Goal: Task Accomplishment & Management: Manage account settings

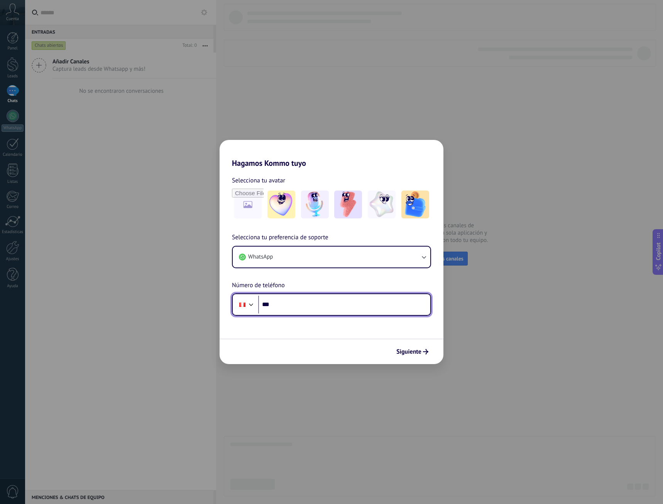
click at [329, 303] on input "***" at bounding box center [344, 304] width 172 height 18
click at [252, 304] on div at bounding box center [251, 303] width 9 height 9
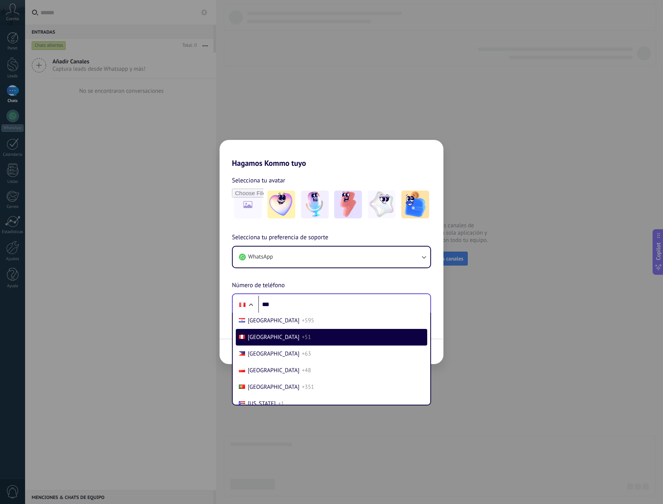
scroll to position [2420, 0]
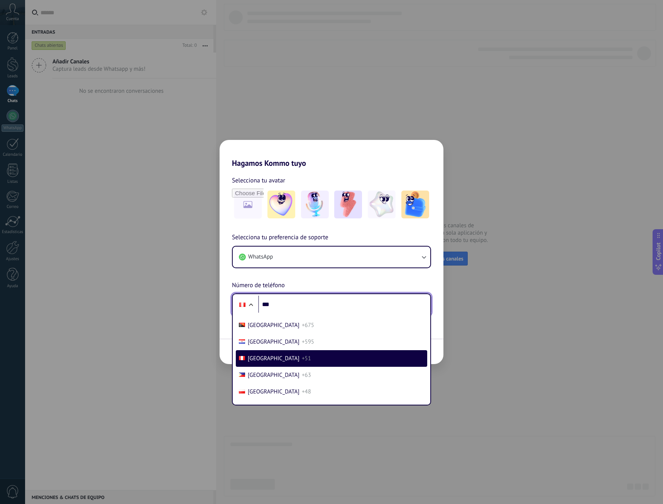
click at [296, 305] on input "***" at bounding box center [344, 304] width 172 height 18
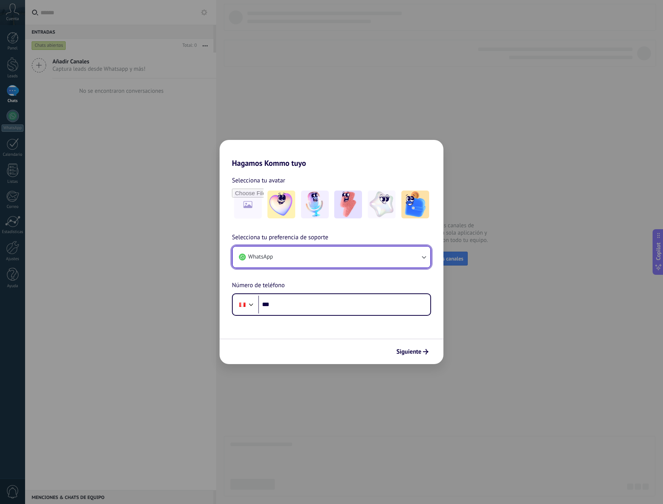
click at [332, 254] on button "WhatsApp" at bounding box center [332, 256] width 198 height 21
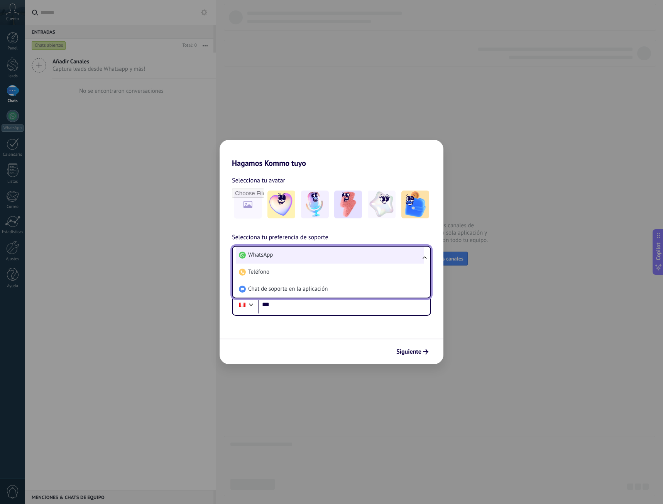
click at [344, 255] on li "WhatsApp" at bounding box center [330, 254] width 188 height 17
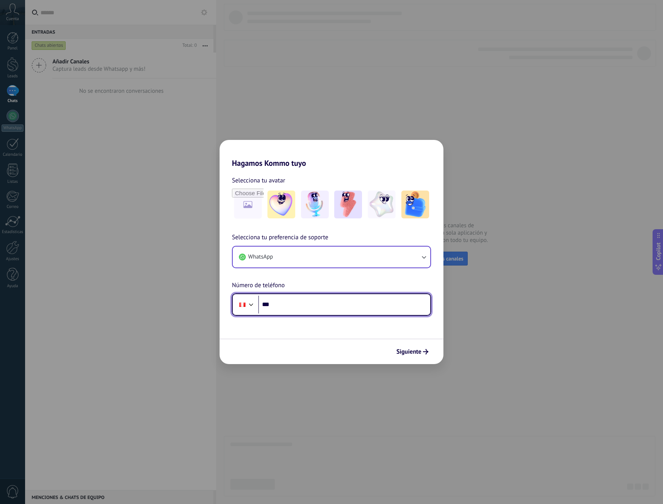
click at [316, 300] on input "***" at bounding box center [344, 304] width 172 height 18
type input "**********"
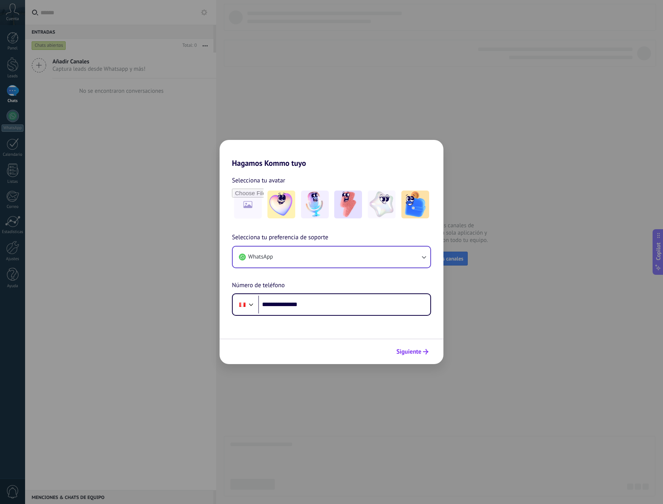
click at [411, 355] on button "Siguiente" at bounding box center [412, 351] width 39 height 13
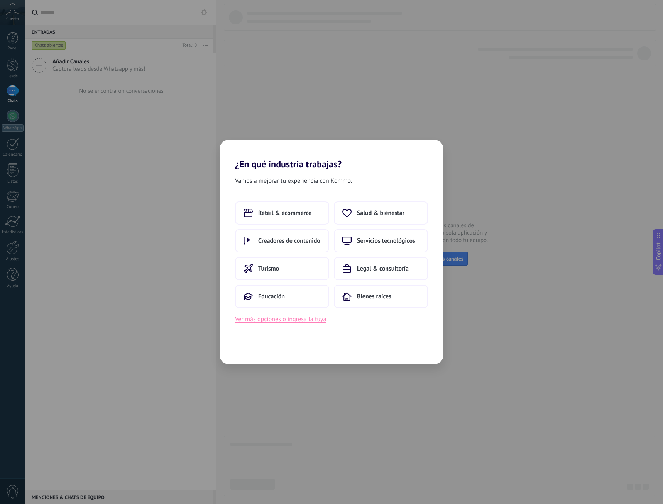
click at [300, 322] on button "Ver más opciones o ingresa la tuya" at bounding box center [280, 319] width 91 height 10
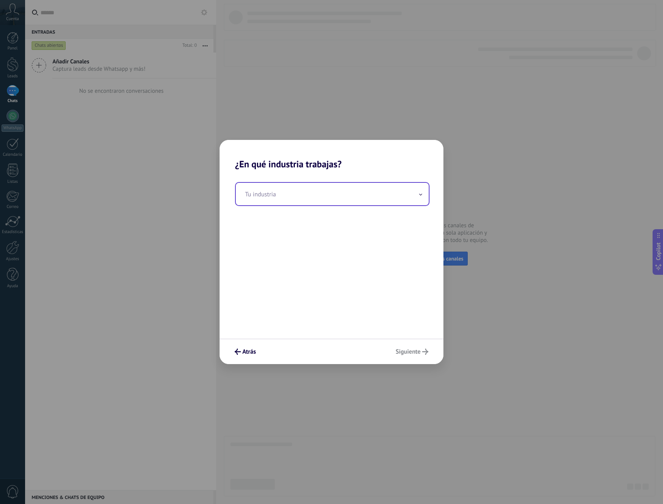
click at [290, 193] on input "text" at bounding box center [332, 194] width 193 height 22
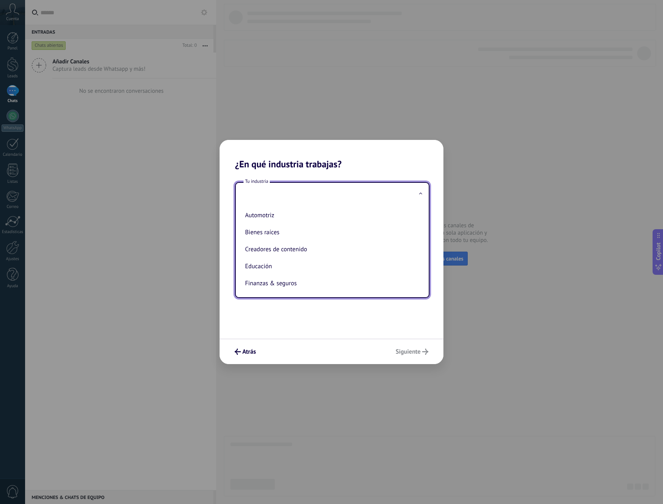
type input "*"
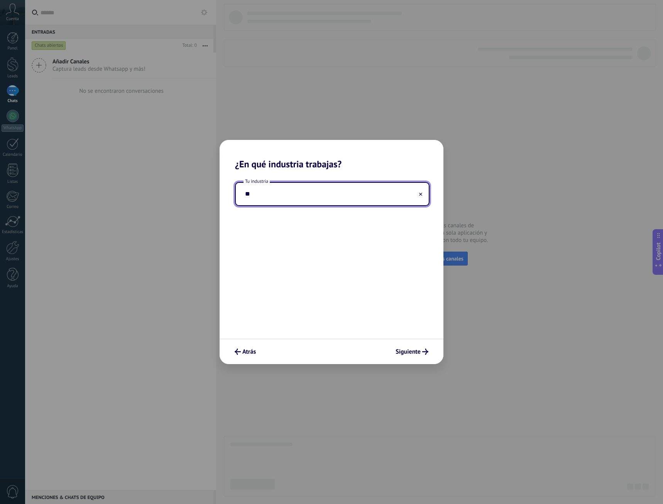
type input "*"
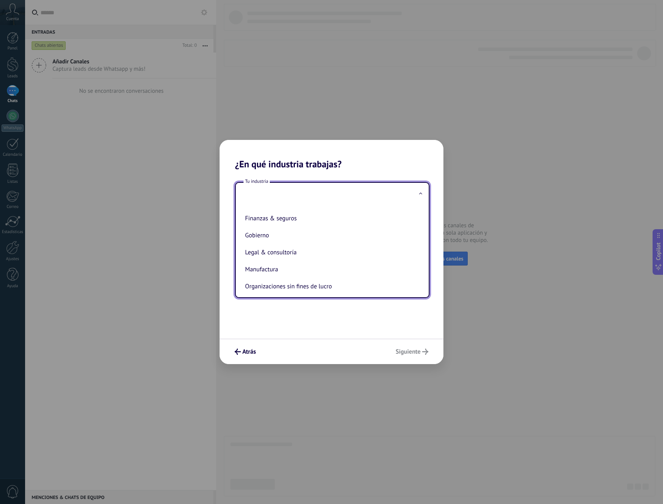
scroll to position [50, 0]
click at [382, 335] on div "Tu industria Automotriz Bienes raíces Creadores de contenido Educación Finanzas…" at bounding box center [332, 254] width 224 height 169
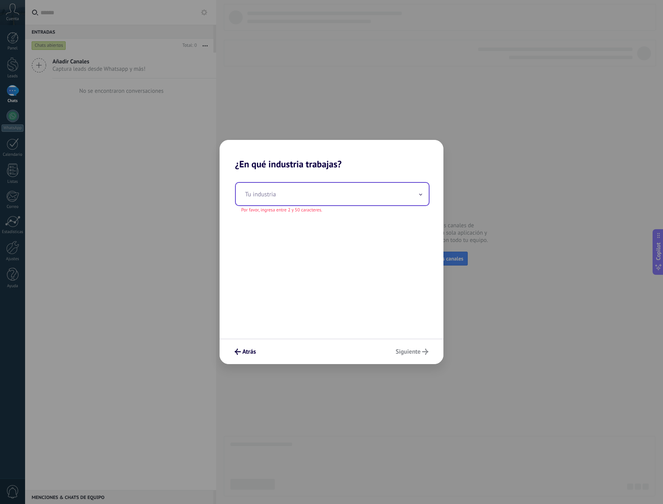
click at [300, 188] on input "text" at bounding box center [332, 194] width 193 height 22
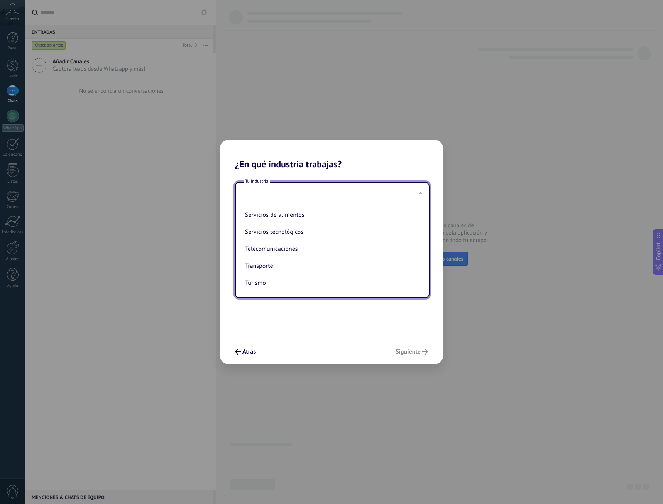
scroll to position [205, 0]
click at [283, 266] on li "Transporte" at bounding box center [331, 265] width 178 height 17
type input "**********"
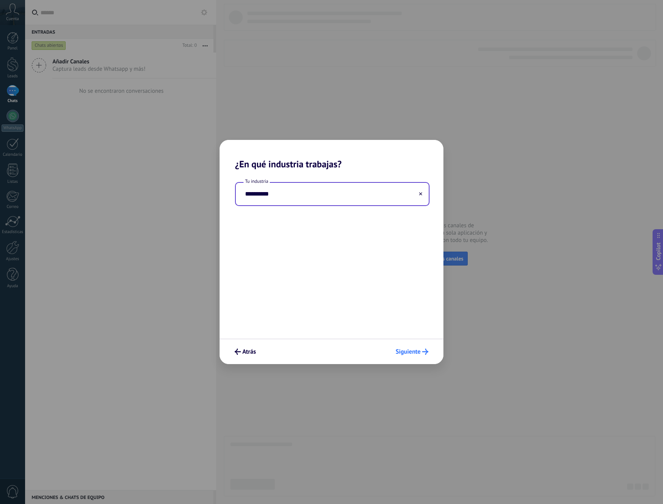
click at [411, 349] on span "Siguiente" at bounding box center [408, 351] width 25 height 5
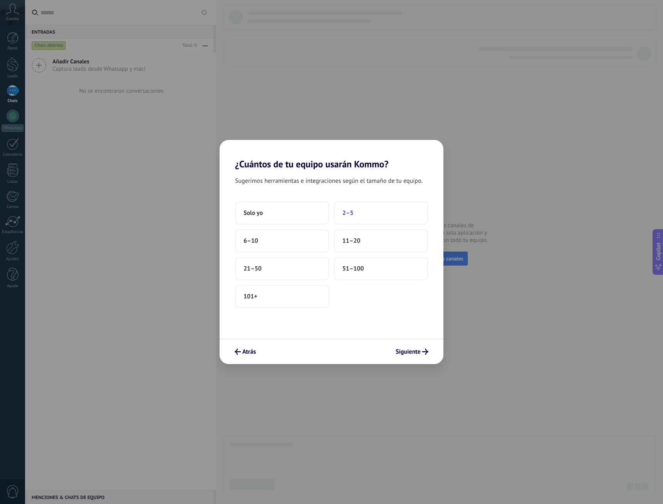
click at [367, 215] on button "2–5" at bounding box center [381, 212] width 94 height 23
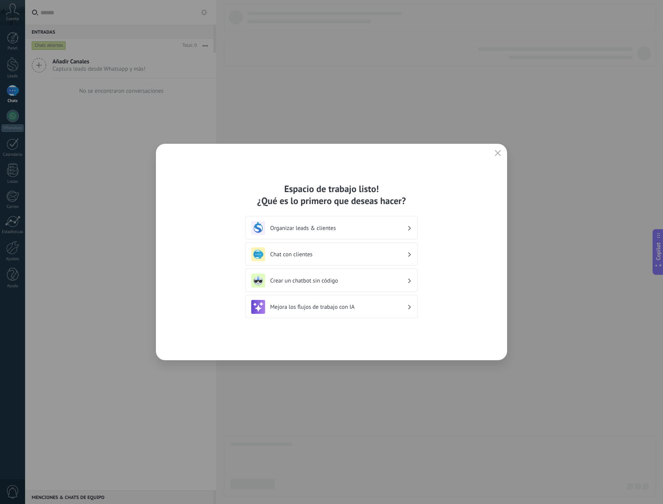
click at [354, 306] on h3 "Mejora los flujos de trabajo con IA" at bounding box center [338, 306] width 137 height 7
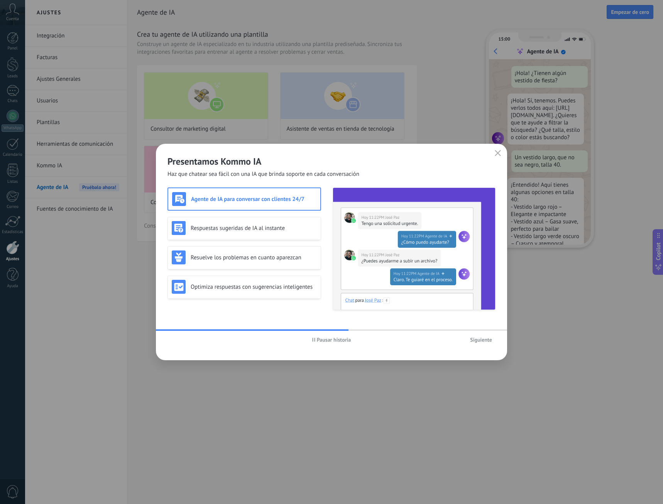
scroll to position [23, 0]
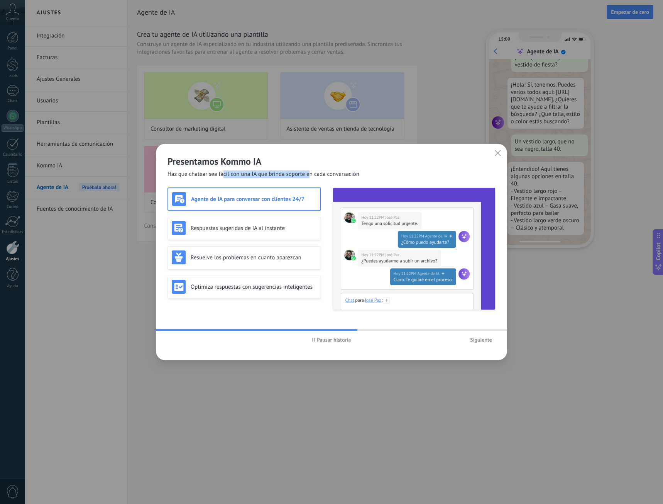
drag, startPoint x: 224, startPoint y: 175, endPoint x: 311, endPoint y: 171, distance: 87.0
click at [311, 171] on span "Haz que chatear sea fácil con una IA que brinda soporte en cada conversación" at bounding box center [264, 174] width 192 height 8
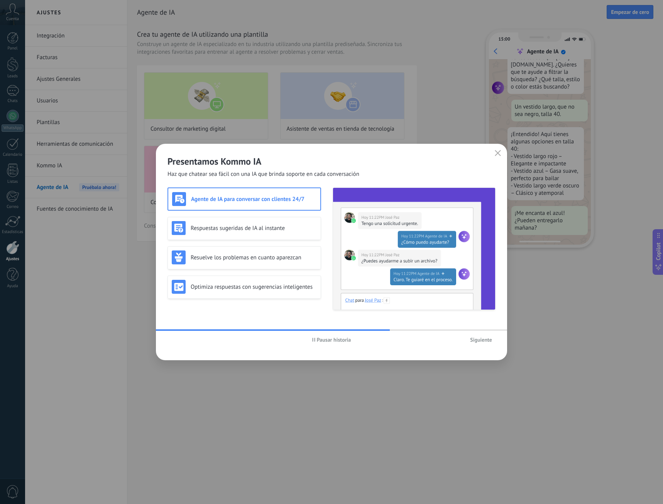
scroll to position [78, 0]
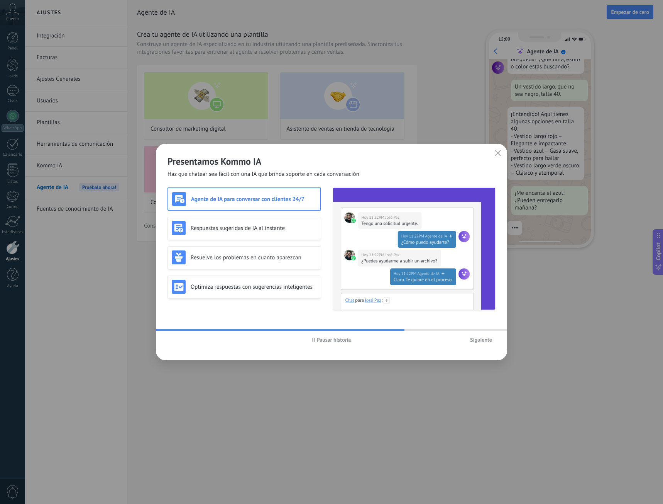
click at [482, 341] on span "Siguiente" at bounding box center [481, 339] width 22 height 5
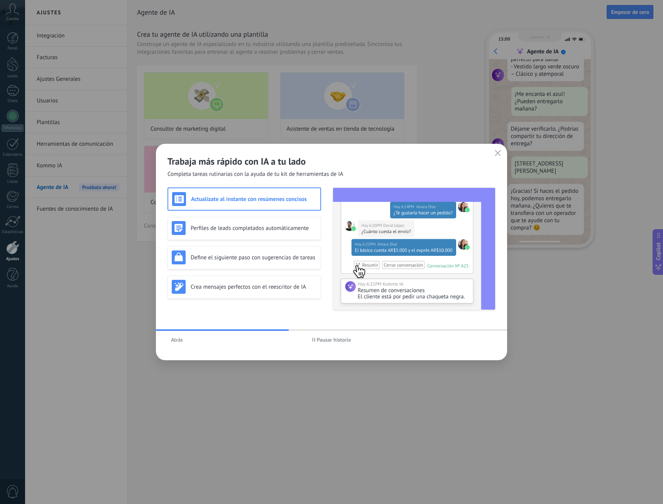
scroll to position [177, 0]
click at [482, 341] on div "Atrás Pausar historia" at bounding box center [331, 340] width 351 height 18
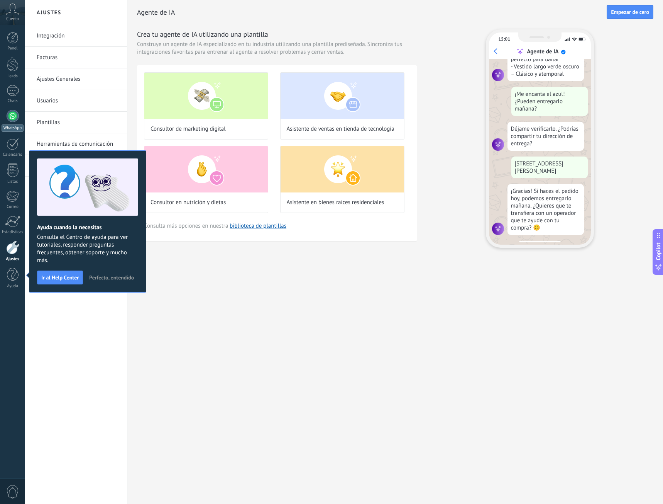
click at [17, 125] on div "WhatsApp" at bounding box center [13, 127] width 22 height 7
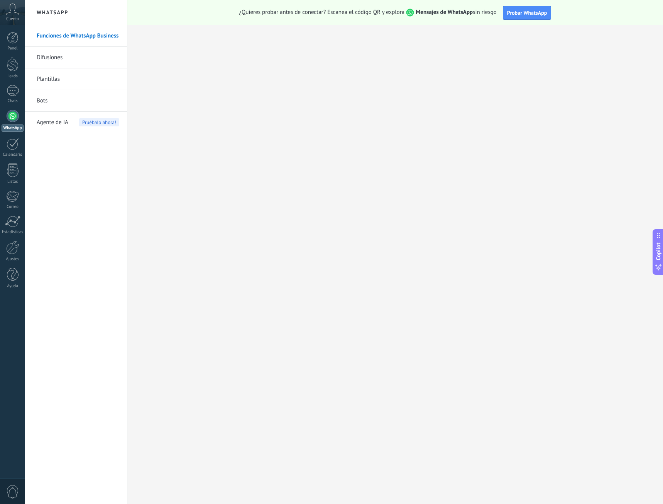
click at [70, 88] on link "Plantillas" at bounding box center [78, 79] width 83 height 22
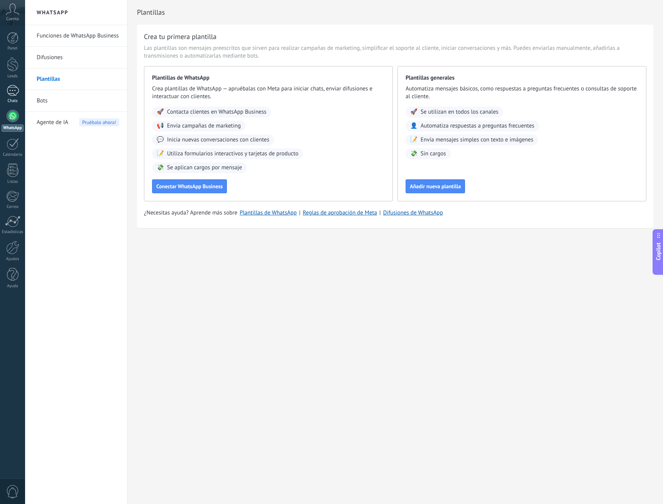
click at [17, 87] on div at bounding box center [13, 90] width 12 height 11
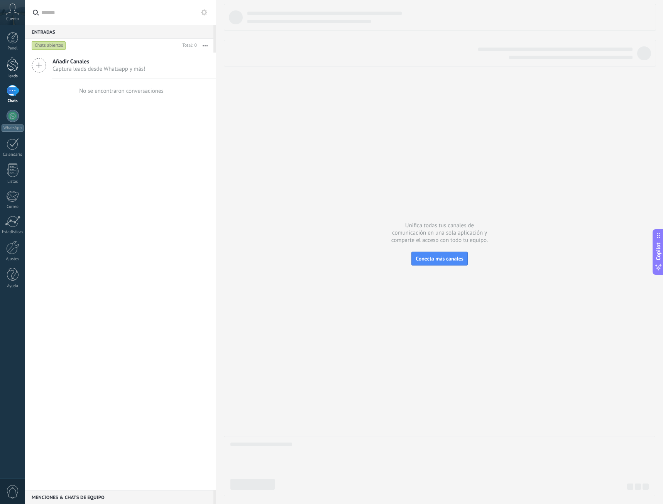
click at [14, 70] on div at bounding box center [13, 64] width 12 height 14
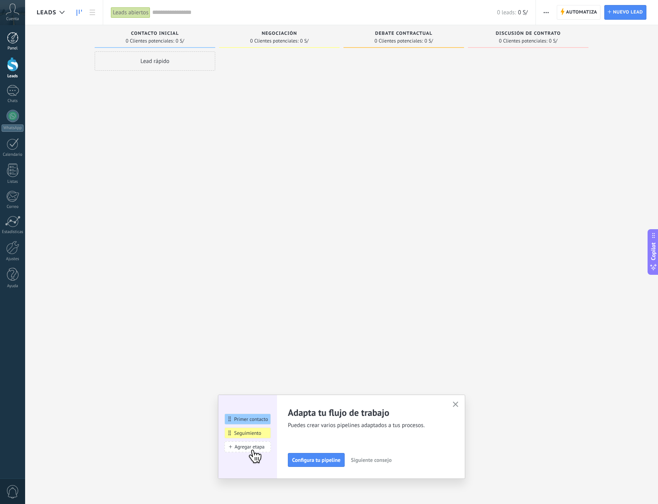
click at [14, 40] on div at bounding box center [13, 38] width 12 height 12
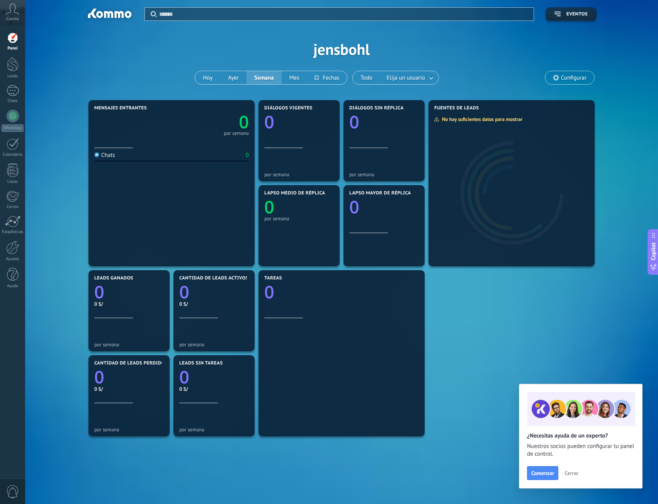
click at [173, 120] on icon "0" at bounding box center [209, 119] width 77 height 17
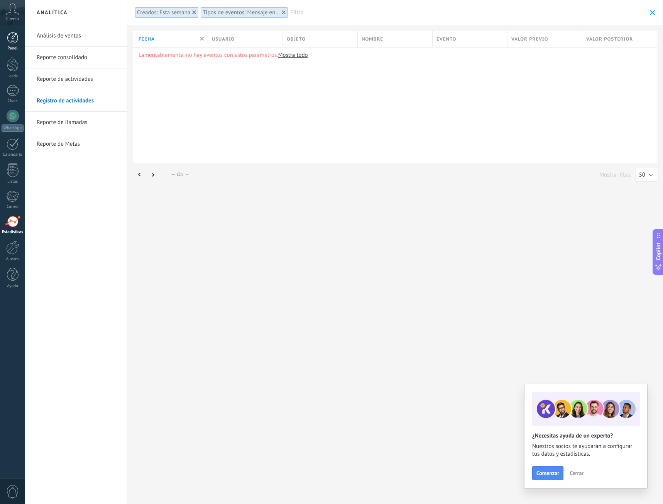
click at [17, 46] on div "Panel" at bounding box center [13, 48] width 22 height 5
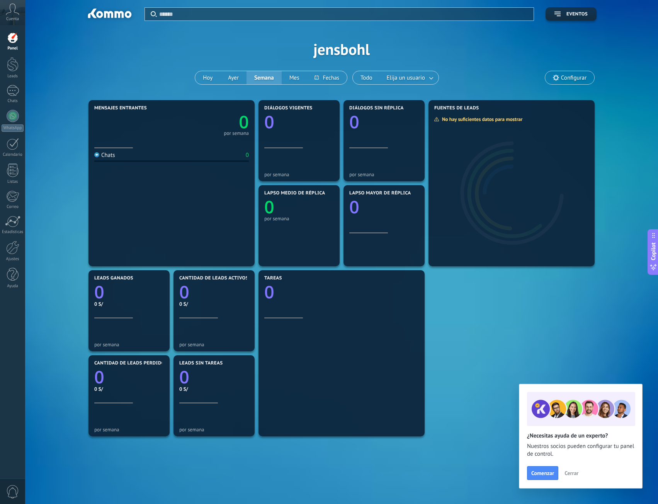
click at [341, 46] on div "Aplicar Eventos jensbohl [DATE] [DATE] Semana Mes Todo Elija un usuario Configu…" at bounding box center [341, 49] width 609 height 98
click at [21, 73] on link "Leads" at bounding box center [12, 68] width 25 height 22
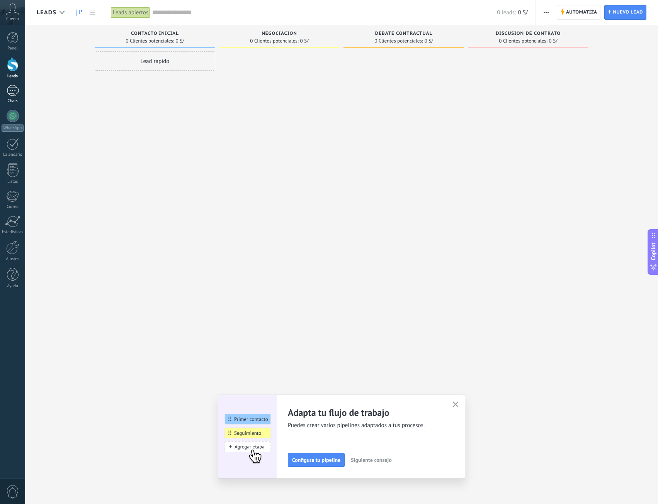
click at [11, 93] on div at bounding box center [13, 90] width 12 height 11
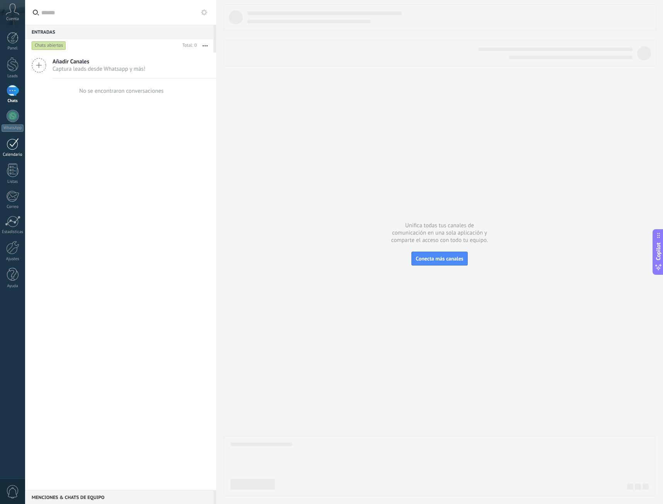
click at [13, 154] on div "Calendario" at bounding box center [13, 154] width 22 height 5
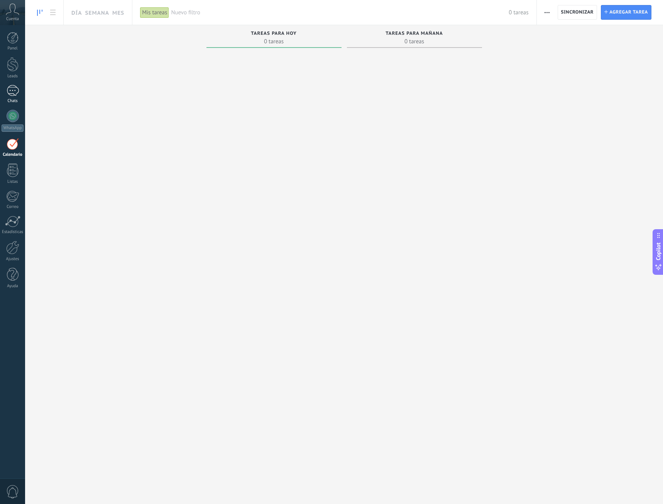
click at [9, 95] on div at bounding box center [13, 90] width 12 height 11
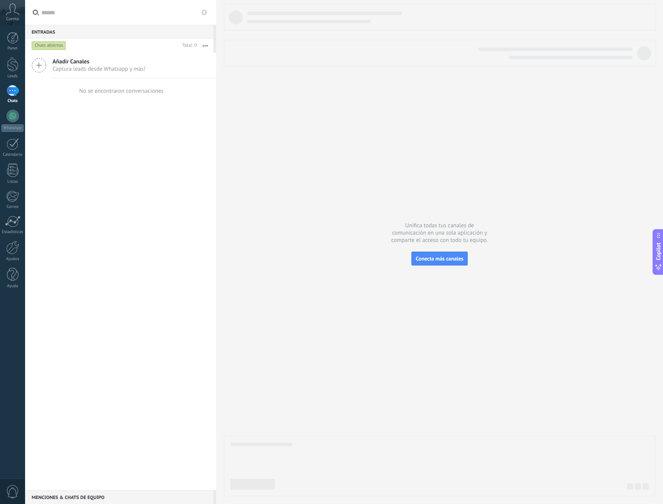
click at [11, 55] on div "Panel Leads Chats WhatsApp Clientes" at bounding box center [12, 164] width 25 height 264
click at [11, 62] on div at bounding box center [13, 64] width 12 height 14
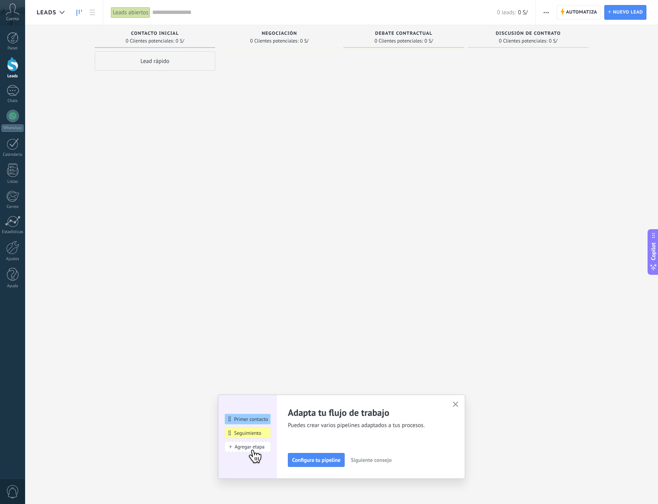
drag, startPoint x: 120, startPoint y: 39, endPoint x: 320, endPoint y: 34, distance: 200.5
click at [320, 34] on div "Leads Entrantes Solicitudes: [PHONE_NUMBER] Contacto inicial 0 Clientes potenci…" at bounding box center [347, 239] width 621 height 429
click at [17, 44] on link "Panel" at bounding box center [12, 41] width 25 height 19
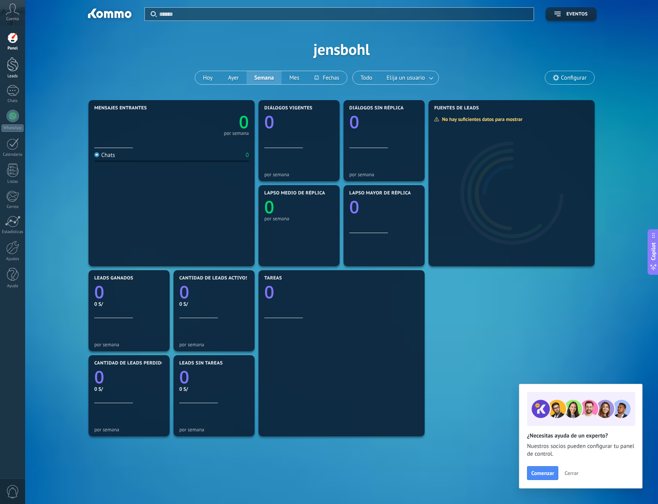
click at [17, 65] on div at bounding box center [13, 64] width 12 height 14
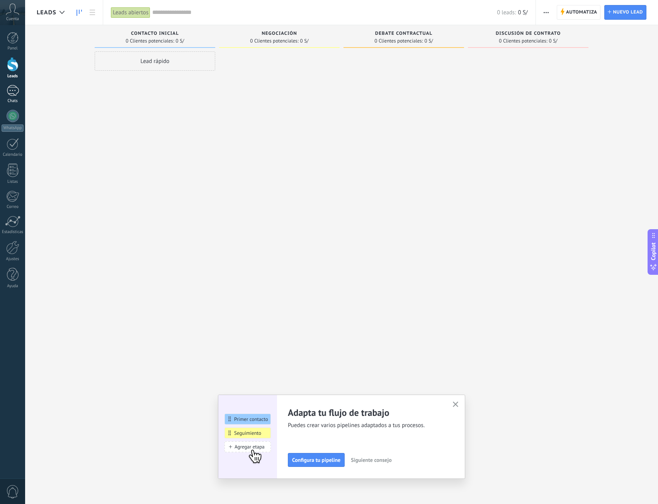
click at [15, 94] on div at bounding box center [13, 90] width 12 height 11
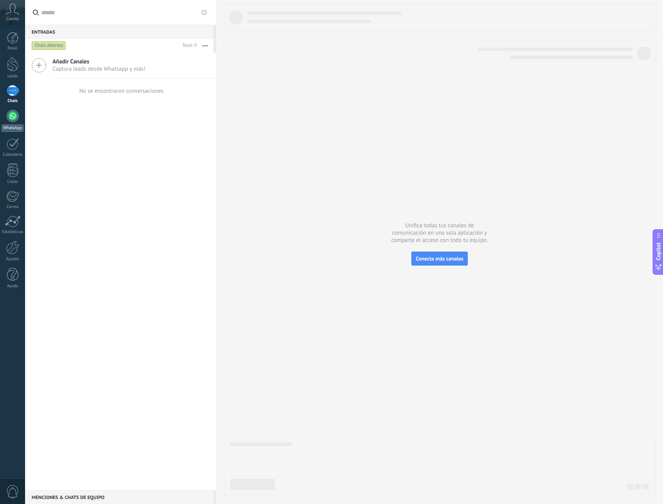
click at [5, 114] on link "WhatsApp" at bounding box center [12, 121] width 25 height 22
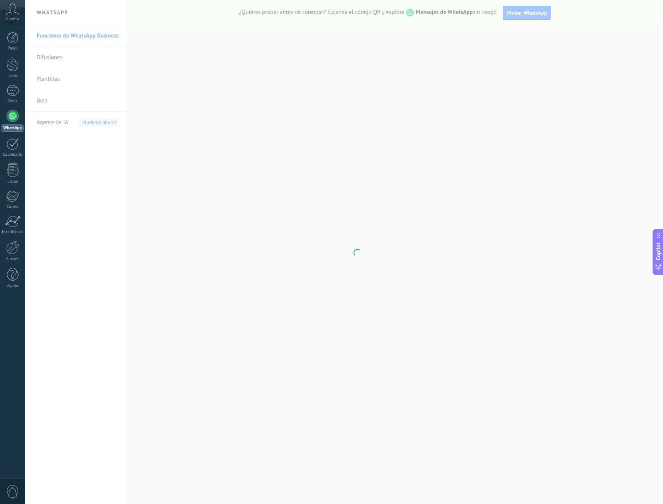
click at [77, 78] on body ".abccls-1,.abccls-2{fill-rule:evenodd}.abccls-2{fill:#fff} .abfcls-1{fill:none}…" at bounding box center [331, 252] width 663 height 504
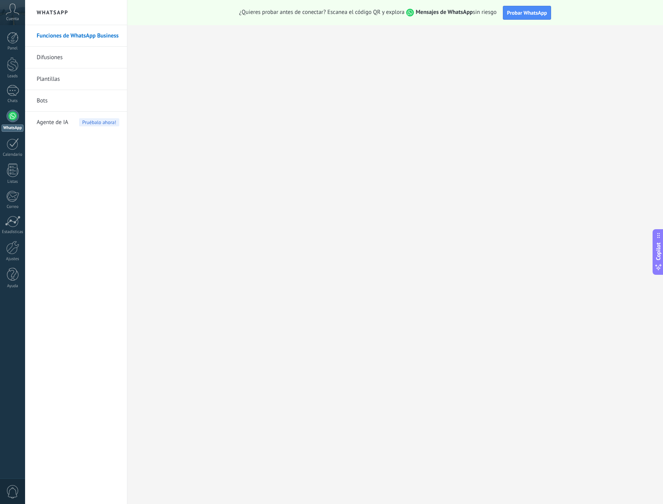
click at [77, 78] on link "Plantillas" at bounding box center [78, 79] width 83 height 22
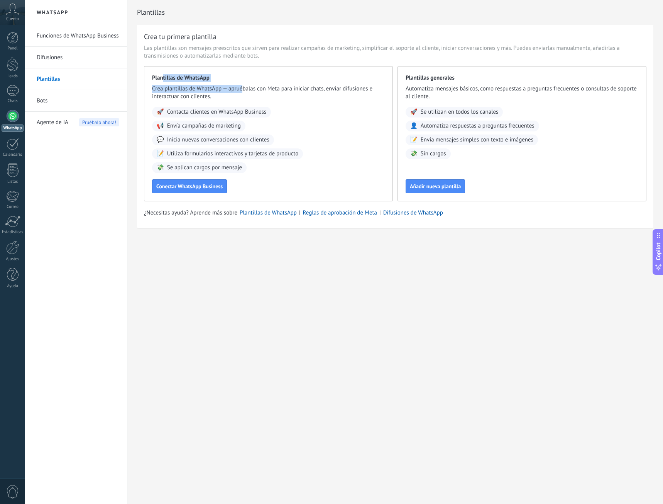
drag, startPoint x: 163, startPoint y: 80, endPoint x: 242, endPoint y: 85, distance: 79.7
click at [242, 85] on div "Plantillas de WhatsApp Crea plantillas de WhatsApp — apruébalas con Meta para i…" at bounding box center [268, 133] width 249 height 135
click at [242, 85] on span "Crea plantillas de WhatsApp — apruébalas con Meta para iniciar chats, enviar di…" at bounding box center [268, 92] width 233 height 15
drag, startPoint x: 152, startPoint y: 78, endPoint x: 219, endPoint y: 78, distance: 66.4
click at [219, 78] on div "Plantillas de WhatsApp Crea plantillas de WhatsApp — apruébalas con Meta para i…" at bounding box center [268, 133] width 249 height 135
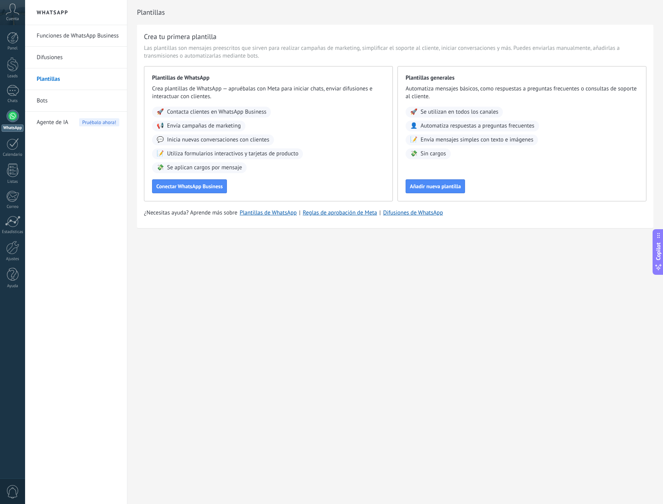
click at [217, 83] on div "Plantillas de WhatsApp Crea plantillas de WhatsApp — apruébalas con Meta para i…" at bounding box center [268, 133] width 249 height 135
drag, startPoint x: 158, startPoint y: 88, endPoint x: 259, endPoint y: 85, distance: 100.8
click at [259, 85] on span "Crea plantillas de WhatsApp — apruébalas con Meta para iniciar chats, enviar di…" at bounding box center [268, 92] width 233 height 15
click at [300, 84] on div "Plantillas de WhatsApp Crea plantillas de WhatsApp — apruébalas con Meta para i…" at bounding box center [268, 133] width 249 height 135
drag, startPoint x: 306, startPoint y: 88, endPoint x: 317, endPoint y: 86, distance: 11.3
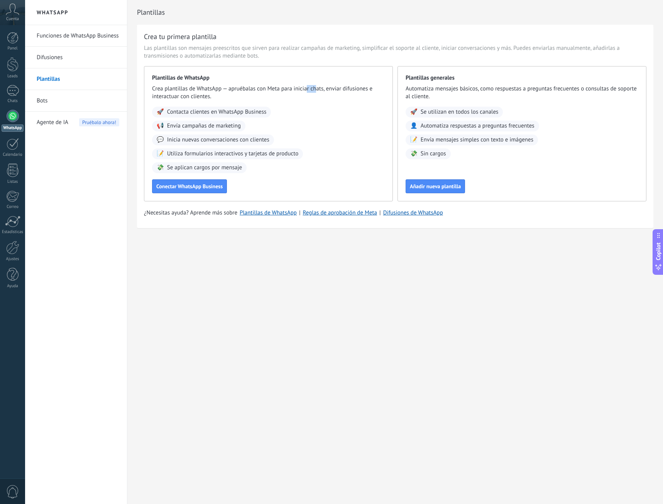
click at [317, 86] on span "Crea plantillas de WhatsApp — apruébalas con Meta para iniciar chats, enviar di…" at bounding box center [268, 92] width 233 height 15
click at [336, 86] on span "Crea plantillas de WhatsApp — apruébalas con Meta para iniciar chats, enviar di…" at bounding box center [268, 92] width 233 height 15
drag, startPoint x: 162, startPoint y: 146, endPoint x: 293, endPoint y: 136, distance: 131.7
click at [293, 136] on div "🚀 Contacta clientes en WhatsApp Business 📢 Envía campañas de marketing 💬 Inicia…" at bounding box center [268, 140] width 233 height 66
click at [193, 156] on span "Utiliza formularios interactivos y tarjetas de producto" at bounding box center [233, 154] width 132 height 8
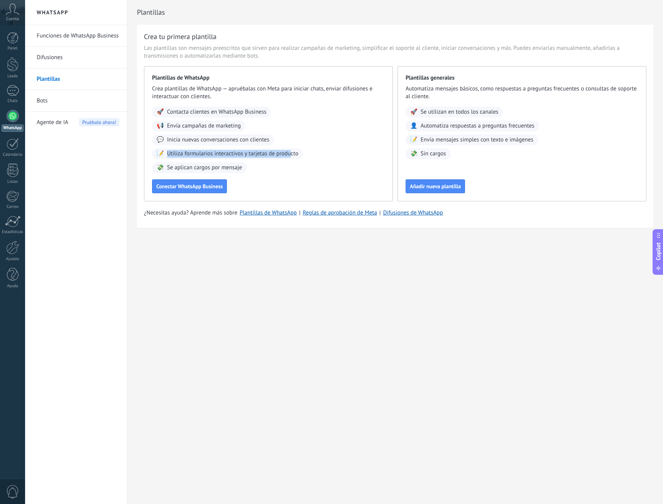
drag, startPoint x: 164, startPoint y: 155, endPoint x: 290, endPoint y: 153, distance: 126.3
click at [290, 153] on div "📝 Utiliza formularios interactivos y tarjetas de producto" at bounding box center [227, 153] width 151 height 11
drag, startPoint x: 166, startPoint y: 171, endPoint x: 256, endPoint y: 167, distance: 90.0
click at [256, 167] on div "🚀 Contacta clientes en WhatsApp Business 📢 Envía campañas de marketing 💬 Inicia…" at bounding box center [268, 140] width 233 height 66
click at [171, 171] on span "Se aplican cargos por mensaje" at bounding box center [204, 168] width 75 height 8
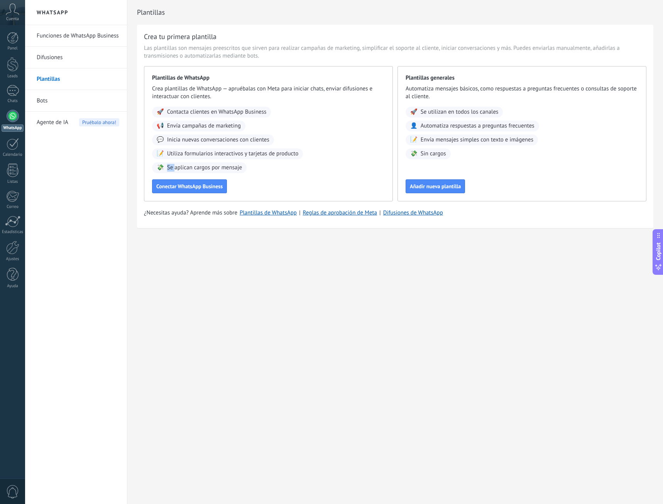
click at [171, 171] on span "Se aplican cargos por mensaje" at bounding box center [204, 168] width 75 height 8
click at [408, 110] on div "🚀 Se utilizan en todos los canales" at bounding box center [454, 112] width 97 height 11
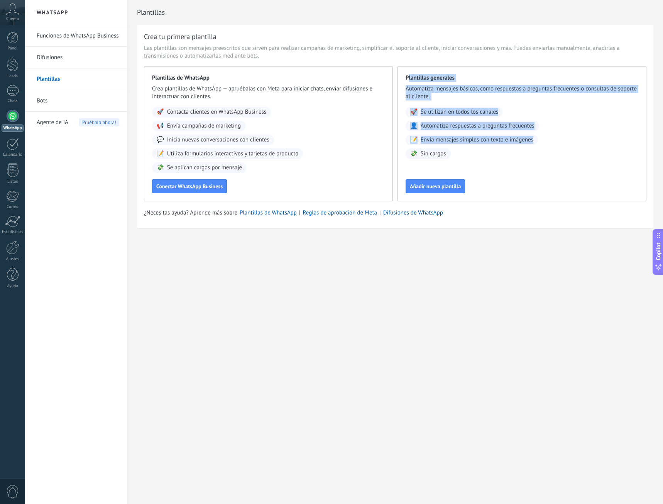
drag, startPoint x: 408, startPoint y: 76, endPoint x: 480, endPoint y: 150, distance: 102.9
click at [480, 150] on div "Plantillas generales Automatiza mensajes básicos, como respuestas a preguntas f…" at bounding box center [522, 133] width 249 height 135
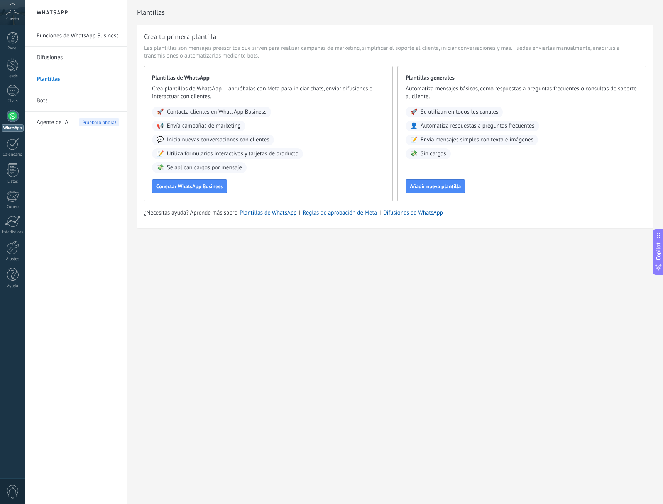
click at [422, 154] on span "Sin cargos" at bounding box center [433, 154] width 25 height 8
drag, startPoint x: 421, startPoint y: 112, endPoint x: 497, endPoint y: 114, distance: 75.3
click at [497, 114] on span "Se utilizan en todos los canales" at bounding box center [460, 112] width 78 height 8
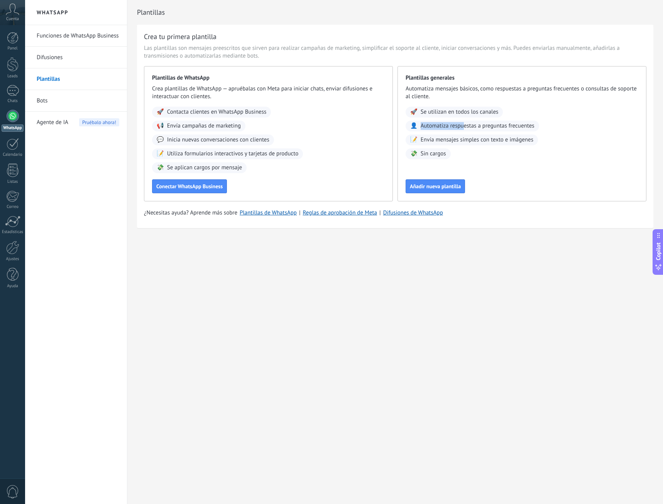
drag, startPoint x: 420, startPoint y: 124, endPoint x: 465, endPoint y: 128, distance: 45.0
click at [465, 128] on div "👤 Automatiza respuestas a preguntas frecuentes" at bounding box center [473, 125] width 134 height 11
drag, startPoint x: 404, startPoint y: 149, endPoint x: 443, endPoint y: 151, distance: 39.0
click at [443, 151] on div "Plantillas generales Automatiza mensajes básicos, como respuestas a preguntas f…" at bounding box center [522, 133] width 249 height 135
click at [432, 184] on span "Añadir nueva plantilla" at bounding box center [435, 185] width 51 height 5
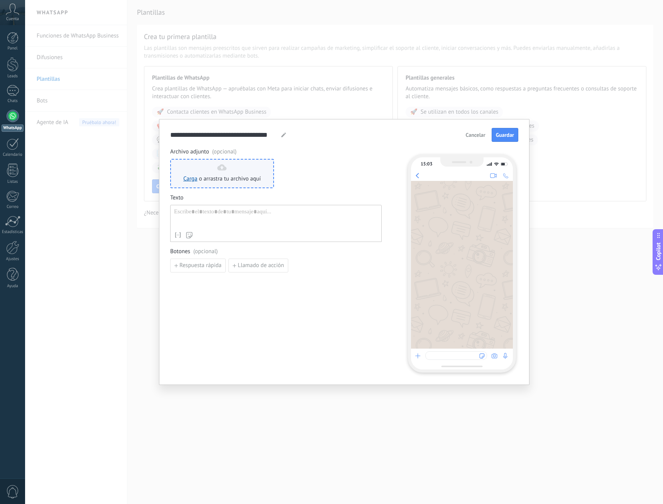
click at [199, 172] on div "Carga o arrastra tu archivo aquí Arrastra aquí" at bounding box center [222, 173] width 78 height 19
click at [209, 224] on div at bounding box center [276, 218] width 204 height 20
click at [206, 263] on span "Respuesta rápida" at bounding box center [201, 265] width 42 height 5
click at [210, 196] on span "Texto" at bounding box center [276, 198] width 212 height 8
click at [210, 211] on div at bounding box center [276, 218] width 204 height 20
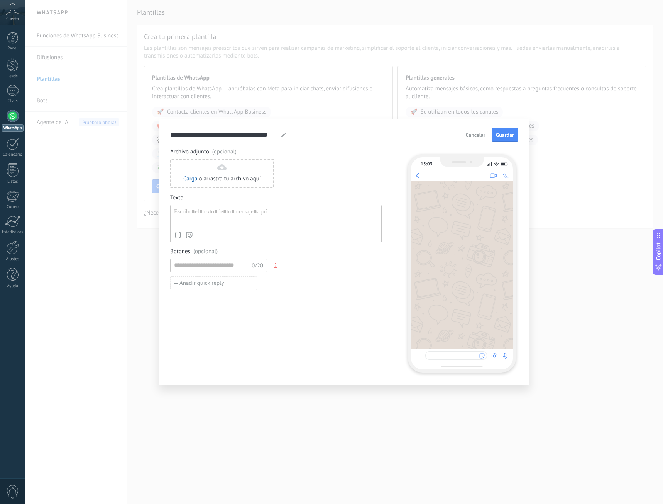
click at [208, 230] on div "Nombre del contacto Nombre Apellido Contacto ID Contacto usuario responsable Co…" at bounding box center [276, 223] width 212 height 37
click at [186, 179] on link "Carga" at bounding box center [190, 178] width 14 height 7
click at [481, 127] on div "**********" at bounding box center [344, 252] width 371 height 266
click at [479, 134] on span "Cancelar" at bounding box center [476, 134] width 20 height 5
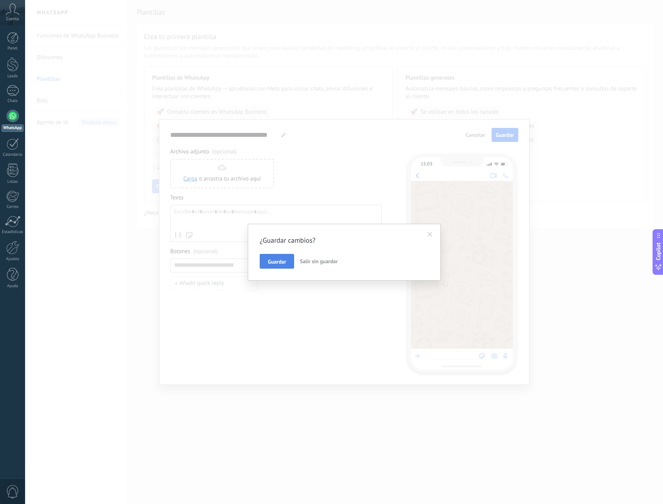
click at [275, 264] on span "Guardar" at bounding box center [277, 261] width 18 height 5
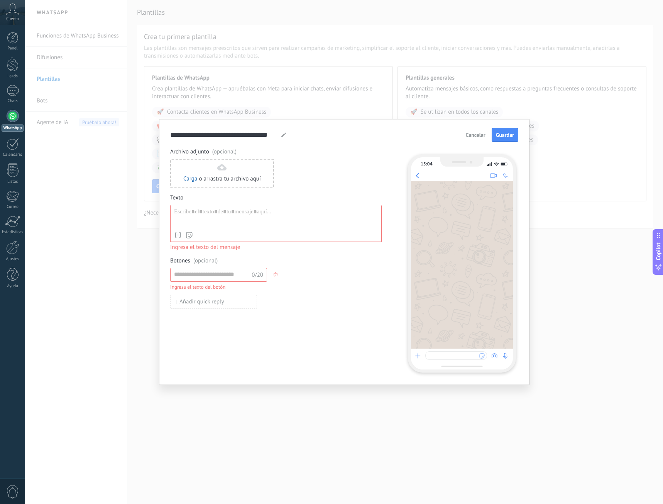
click at [487, 132] on button "Cancelar" at bounding box center [476, 135] width 27 height 12
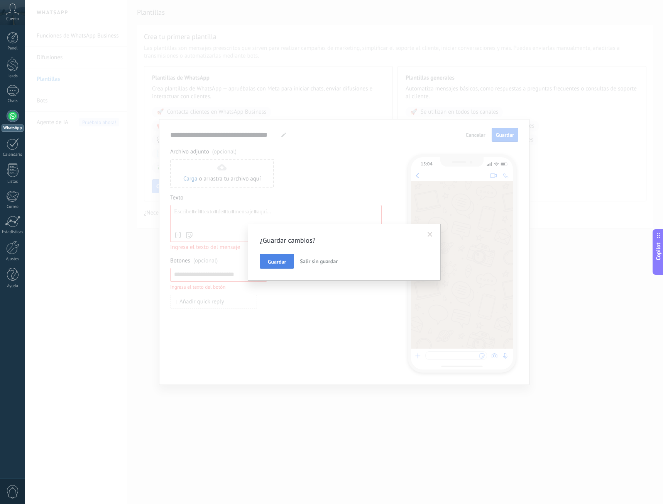
click at [292, 260] on button "Guardar" at bounding box center [277, 261] width 34 height 15
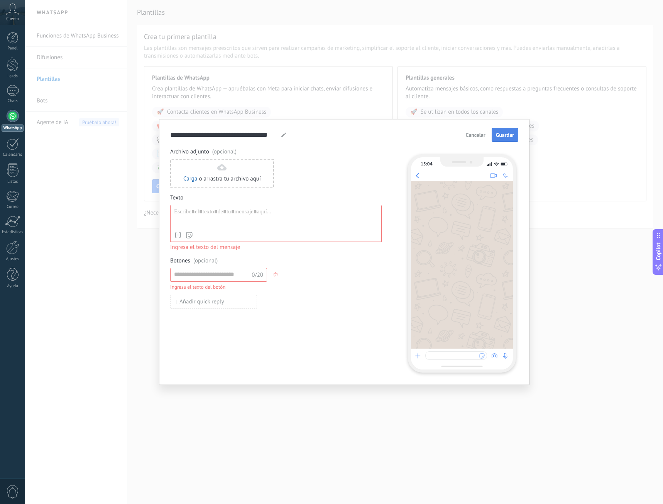
click at [507, 140] on button "Guardar" at bounding box center [505, 135] width 27 height 14
click at [480, 136] on span "Cancelar" at bounding box center [476, 134] width 20 height 5
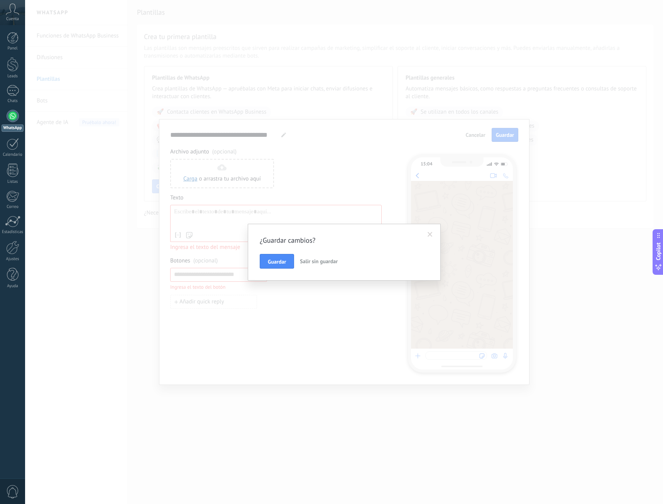
click at [319, 262] on span "Salir sin guardar" at bounding box center [319, 261] width 38 height 7
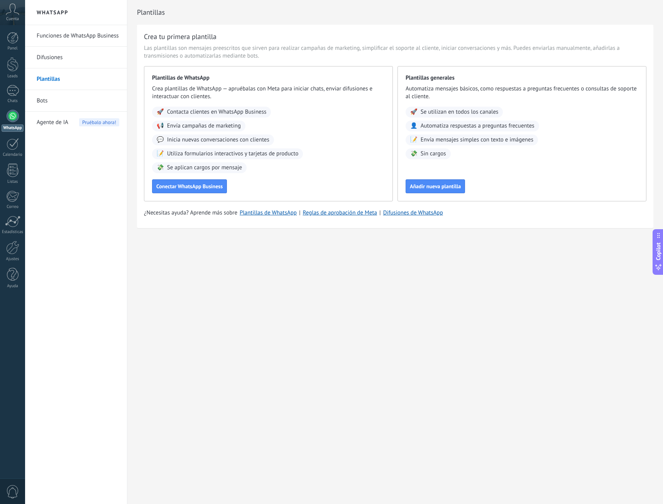
click at [43, 109] on link "Bots" at bounding box center [78, 101] width 83 height 22
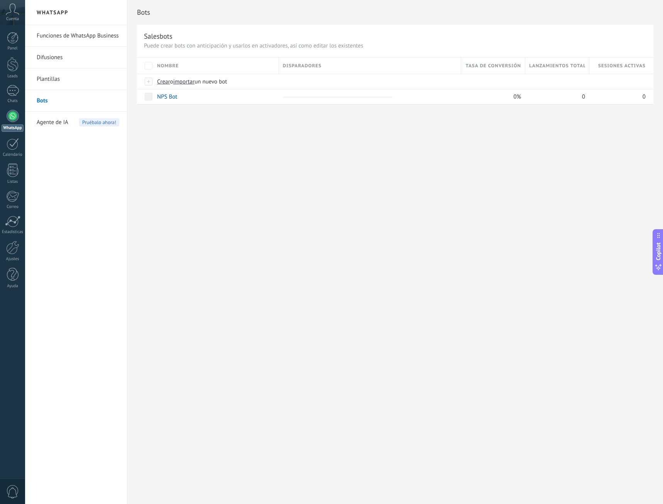
click at [56, 125] on span "Agente de IA" at bounding box center [53, 123] width 32 height 22
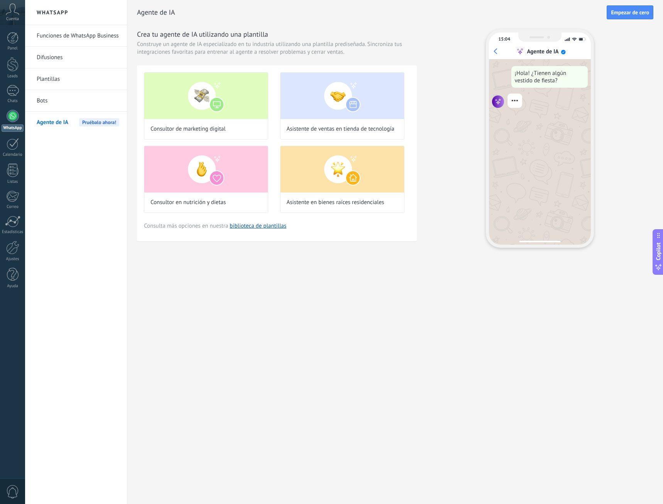
click at [63, 106] on link "Bots" at bounding box center [78, 101] width 83 height 22
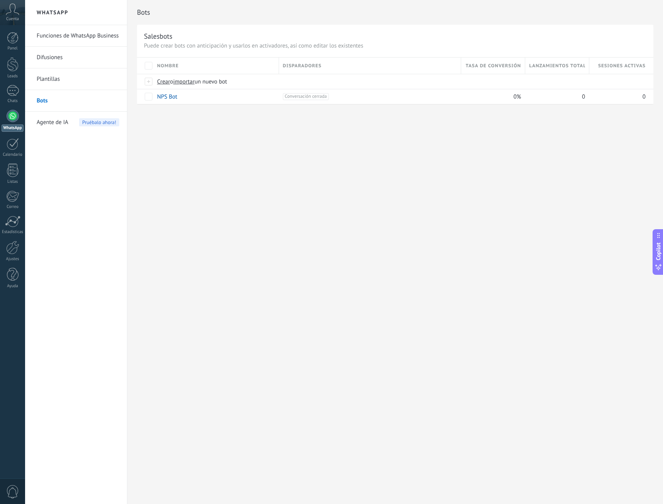
click at [74, 74] on link "Plantillas" at bounding box center [78, 79] width 83 height 22
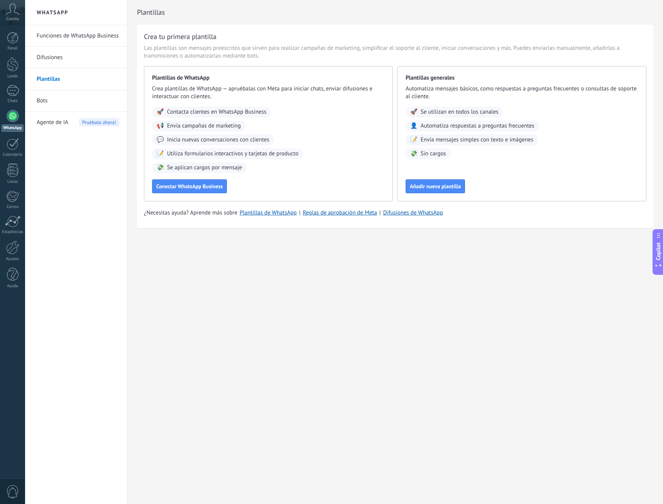
click at [75, 59] on link "Difusiones" at bounding box center [78, 58] width 83 height 22
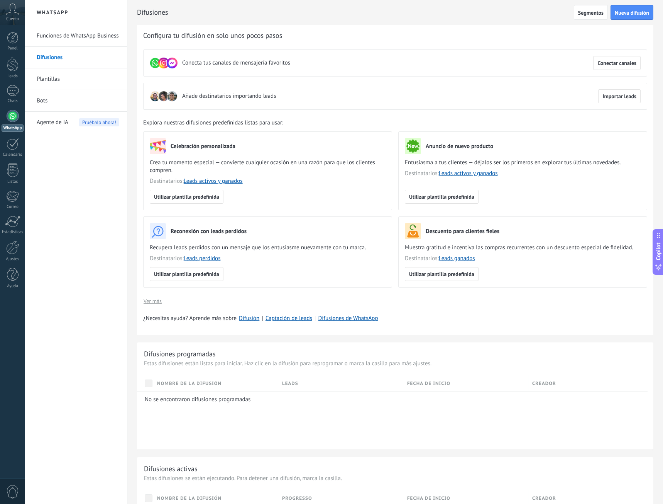
click at [110, 35] on link "Funciones de WhatsApp Business" at bounding box center [78, 36] width 83 height 22
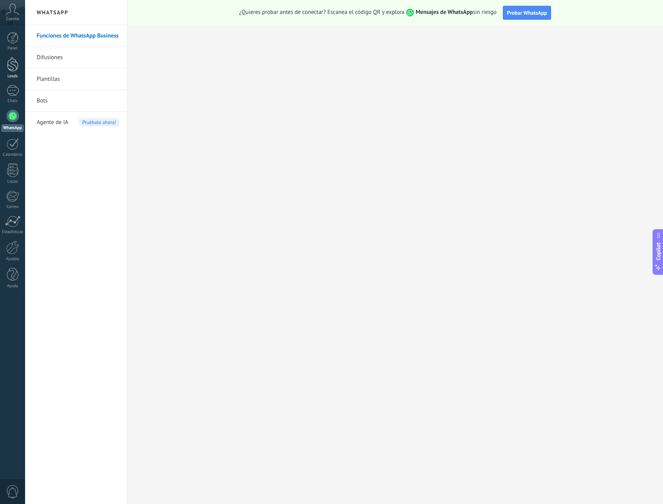
click at [11, 68] on div at bounding box center [13, 64] width 12 height 14
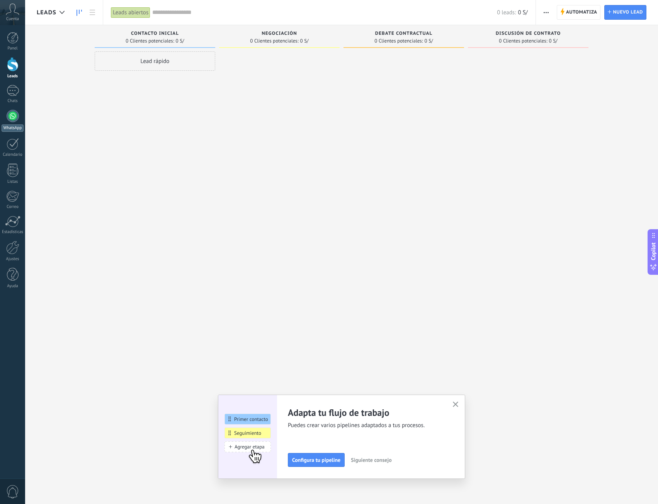
click at [10, 120] on div at bounding box center [13, 116] width 12 height 12
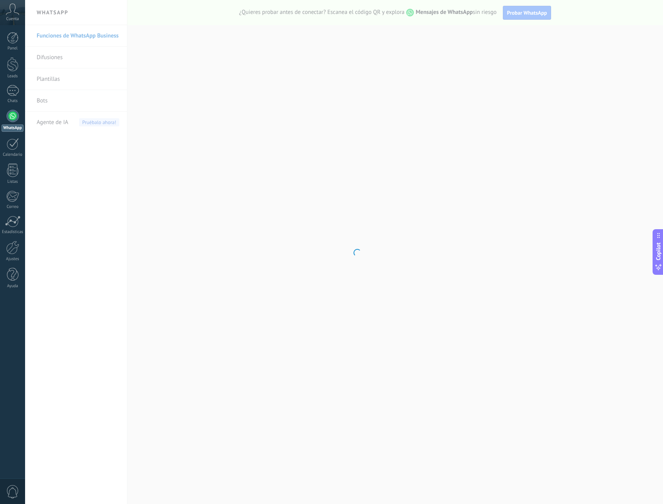
click at [13, 13] on icon at bounding box center [13, 9] width 14 height 12
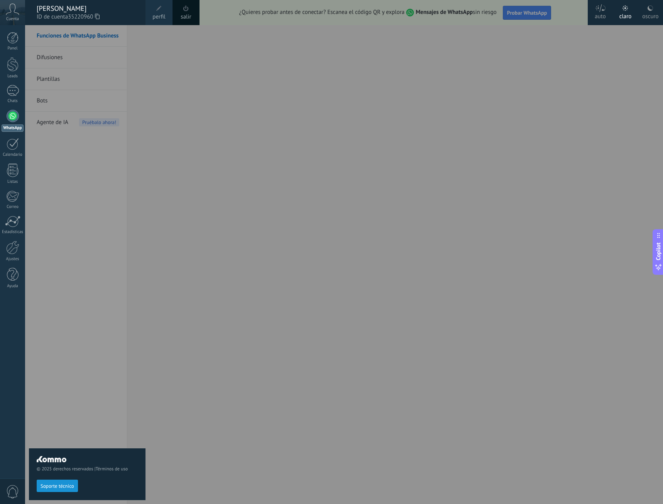
click at [159, 17] on span "perfil" at bounding box center [159, 17] width 13 height 8
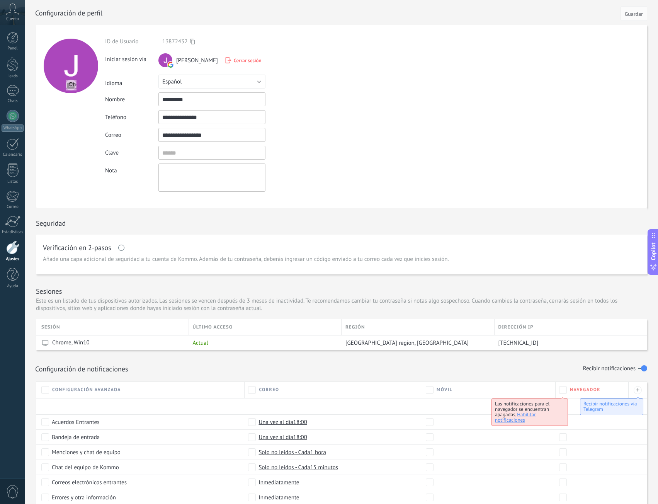
click at [182, 94] on input "*********" at bounding box center [211, 99] width 107 height 14
click at [192, 116] on input "**********" at bounding box center [211, 117] width 107 height 14
click at [191, 115] on input "**********" at bounding box center [211, 117] width 107 height 14
drag, startPoint x: 191, startPoint y: 114, endPoint x: 169, endPoint y: 120, distance: 22.3
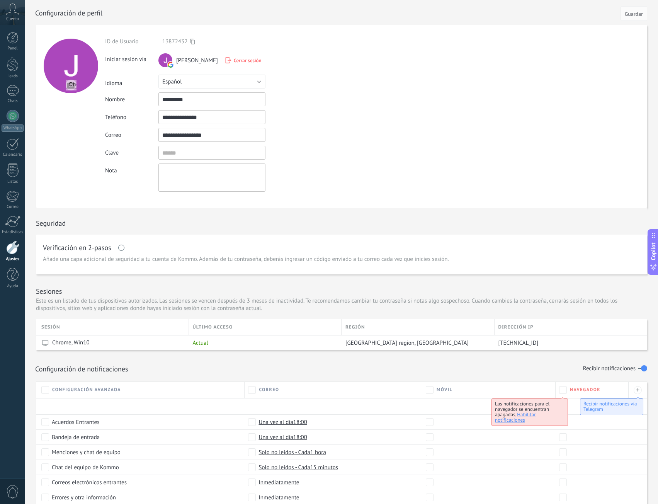
click at [169, 120] on input "**********" at bounding box center [211, 117] width 107 height 14
click at [180, 119] on input "**********" at bounding box center [211, 117] width 107 height 14
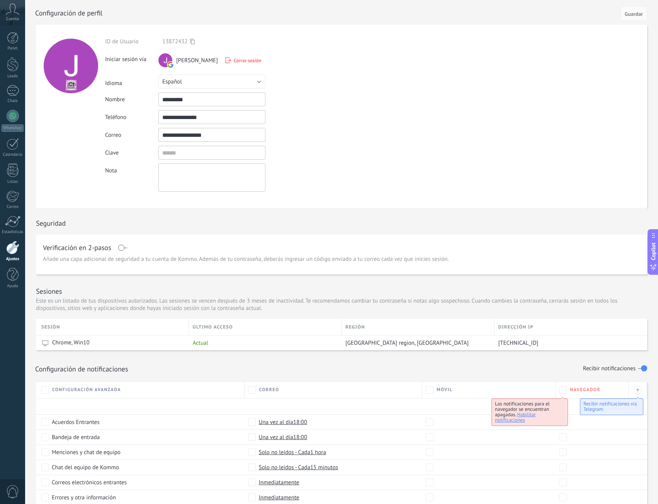
click at [180, 119] on input "**********" at bounding box center [211, 117] width 107 height 14
click at [190, 120] on input "**********" at bounding box center [211, 117] width 107 height 14
drag, startPoint x: 206, startPoint y: 118, endPoint x: 220, endPoint y: 120, distance: 14.1
click at [220, 120] on input "**********" at bounding box center [211, 117] width 107 height 14
click at [80, 131] on div at bounding box center [70, 116] width 69 height 183
